Goal: Go to known website: Go to known website

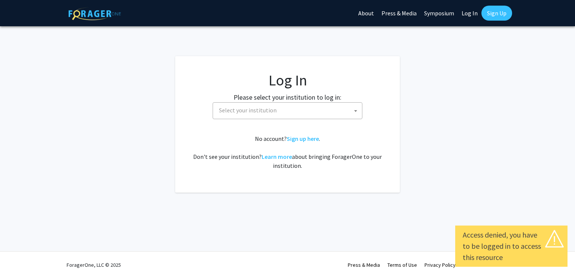
select select
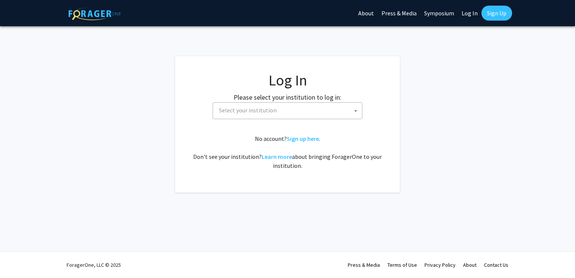
click at [282, 110] on span "Select your institution" at bounding box center [289, 110] width 146 height 15
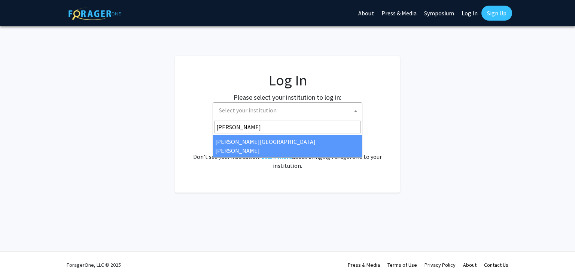
type input "johns"
select select "1"
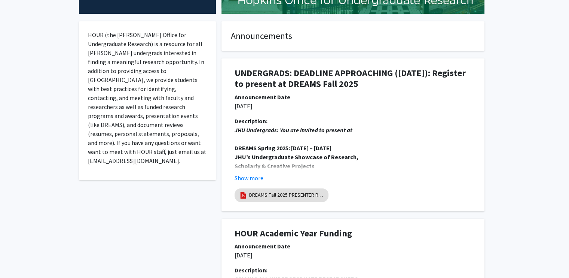
scroll to position [127, 0]
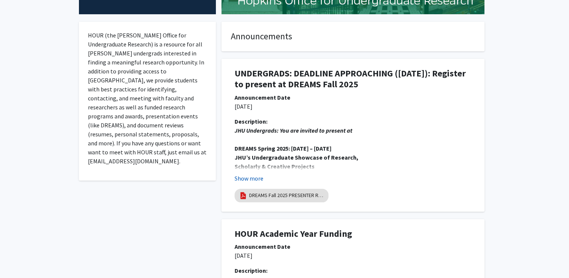
click at [259, 179] on button "Show more" at bounding box center [249, 178] width 29 height 9
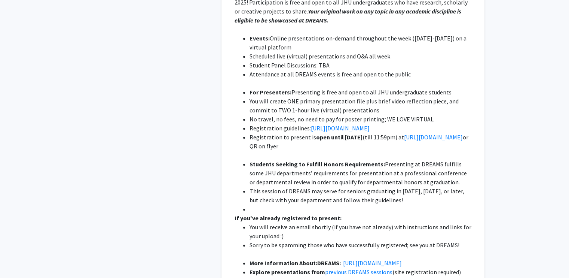
scroll to position [319, 0]
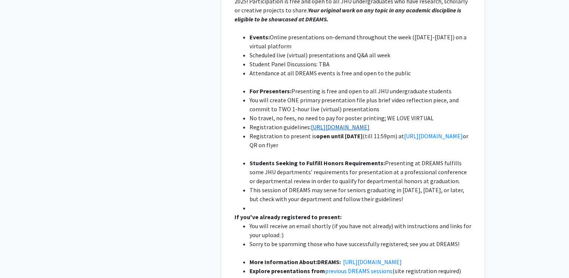
click at [361, 126] on link "[URL][DOMAIN_NAME]" at bounding box center [340, 126] width 59 height 7
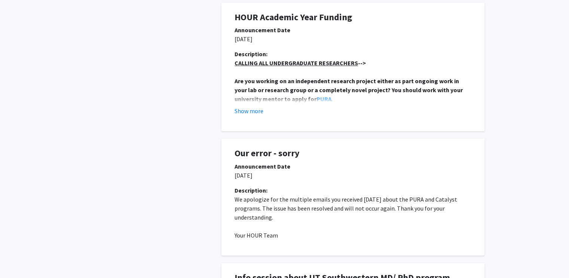
scroll to position [668, 0]
